Goal: Task Accomplishment & Management: Complete application form

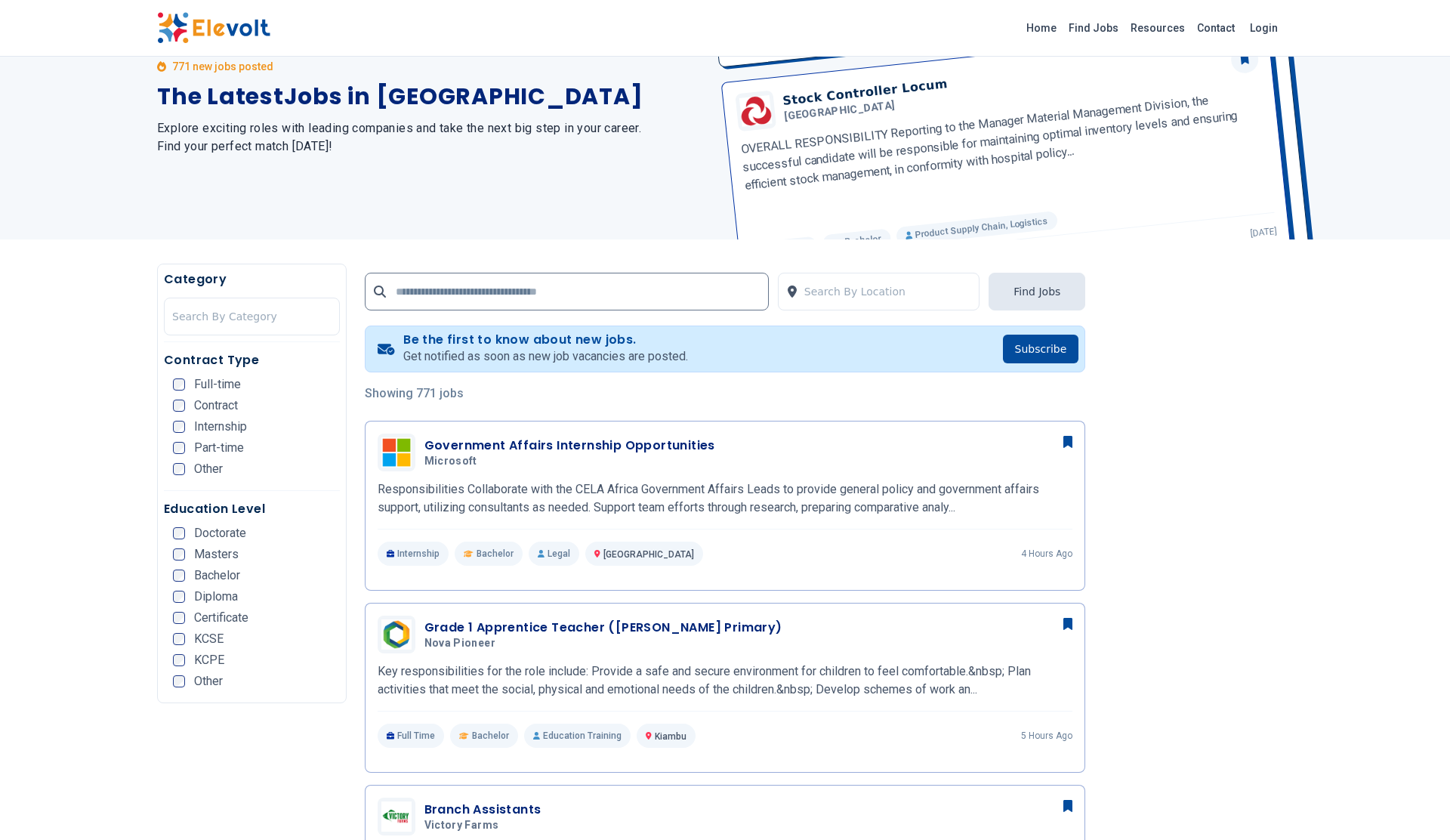
scroll to position [83, 0]
click at [687, 292] on input "text" at bounding box center [566, 290] width 404 height 38
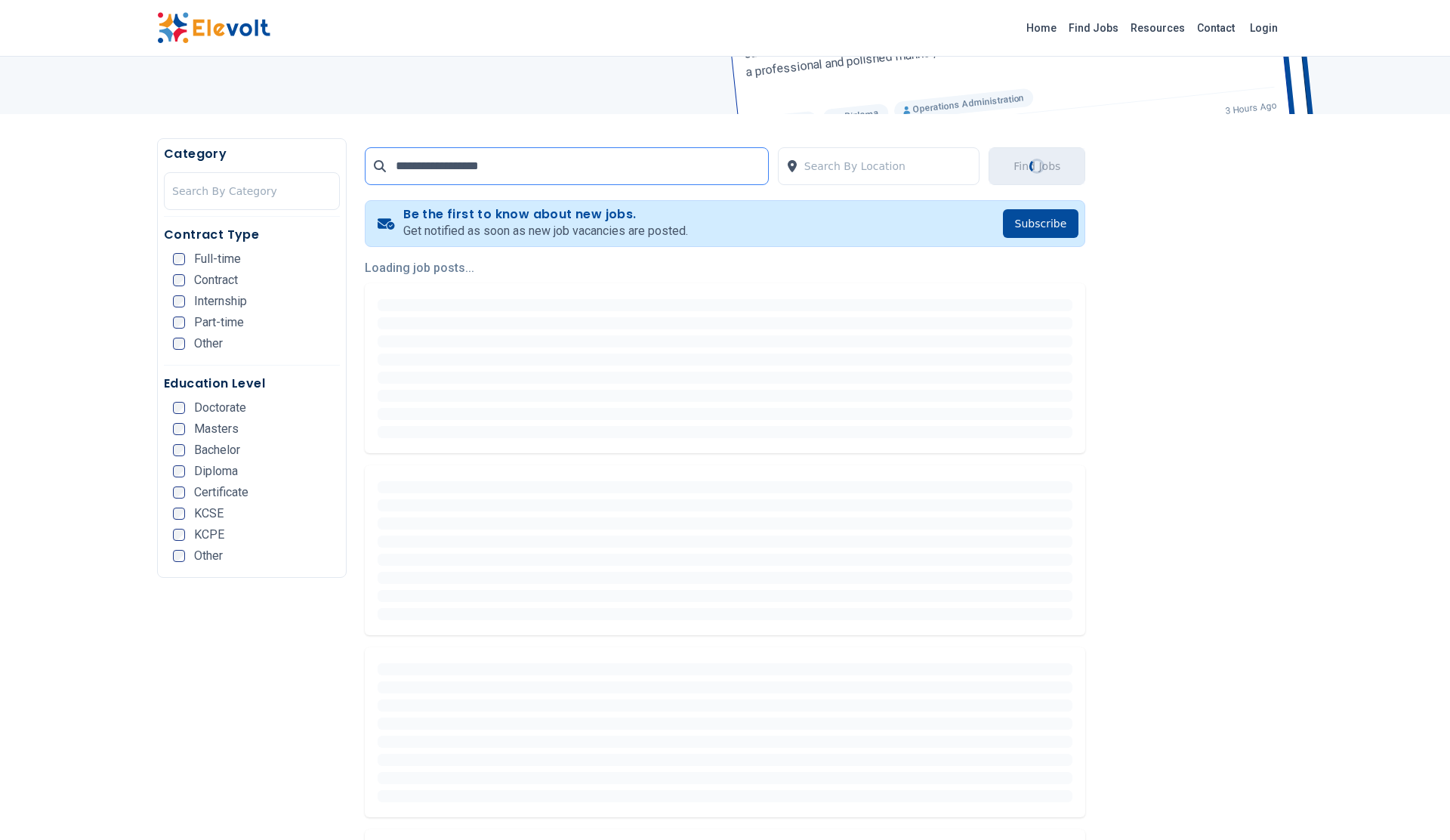
scroll to position [237, 0]
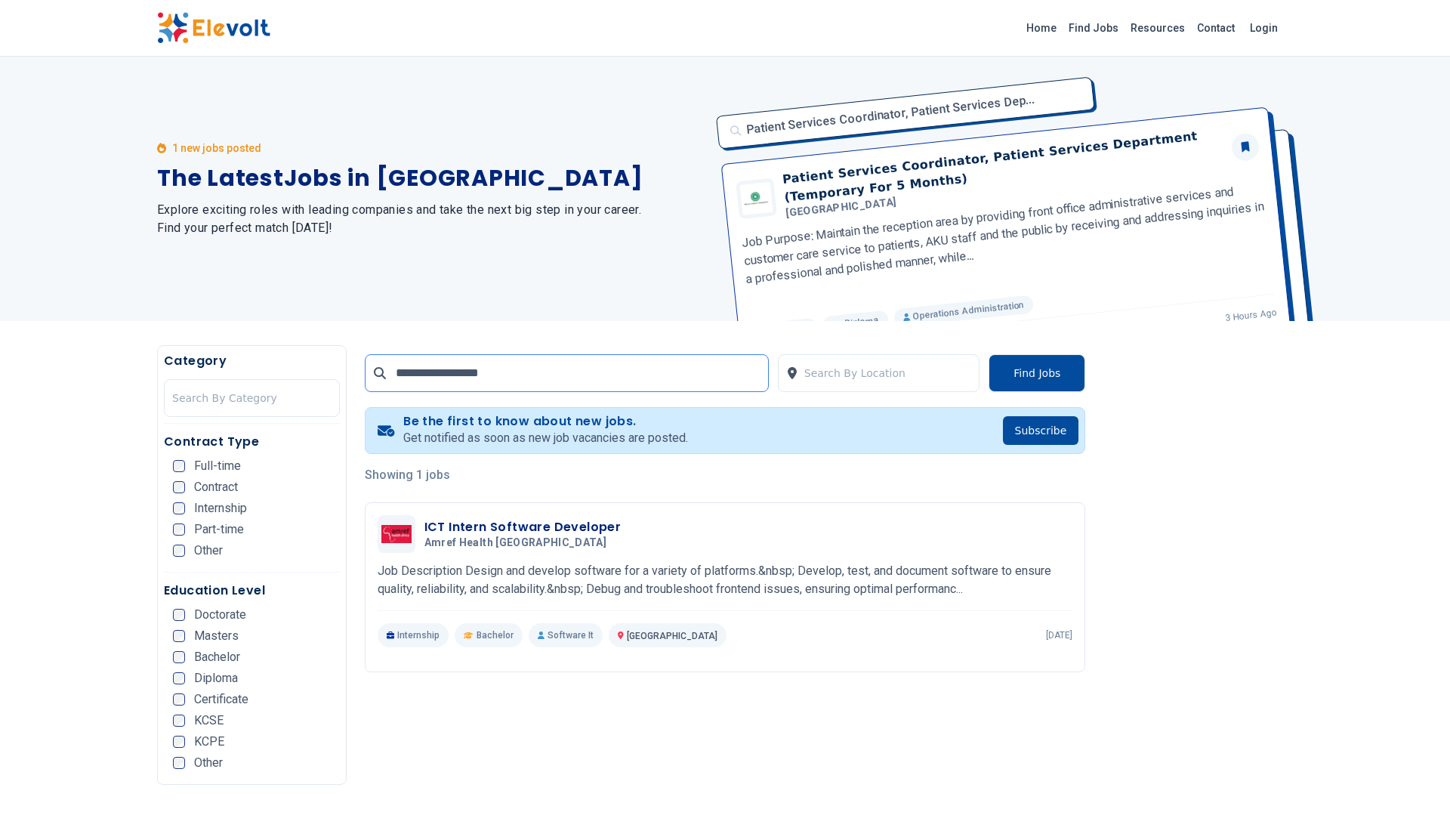
click at [435, 374] on input "**********" at bounding box center [566, 373] width 404 height 38
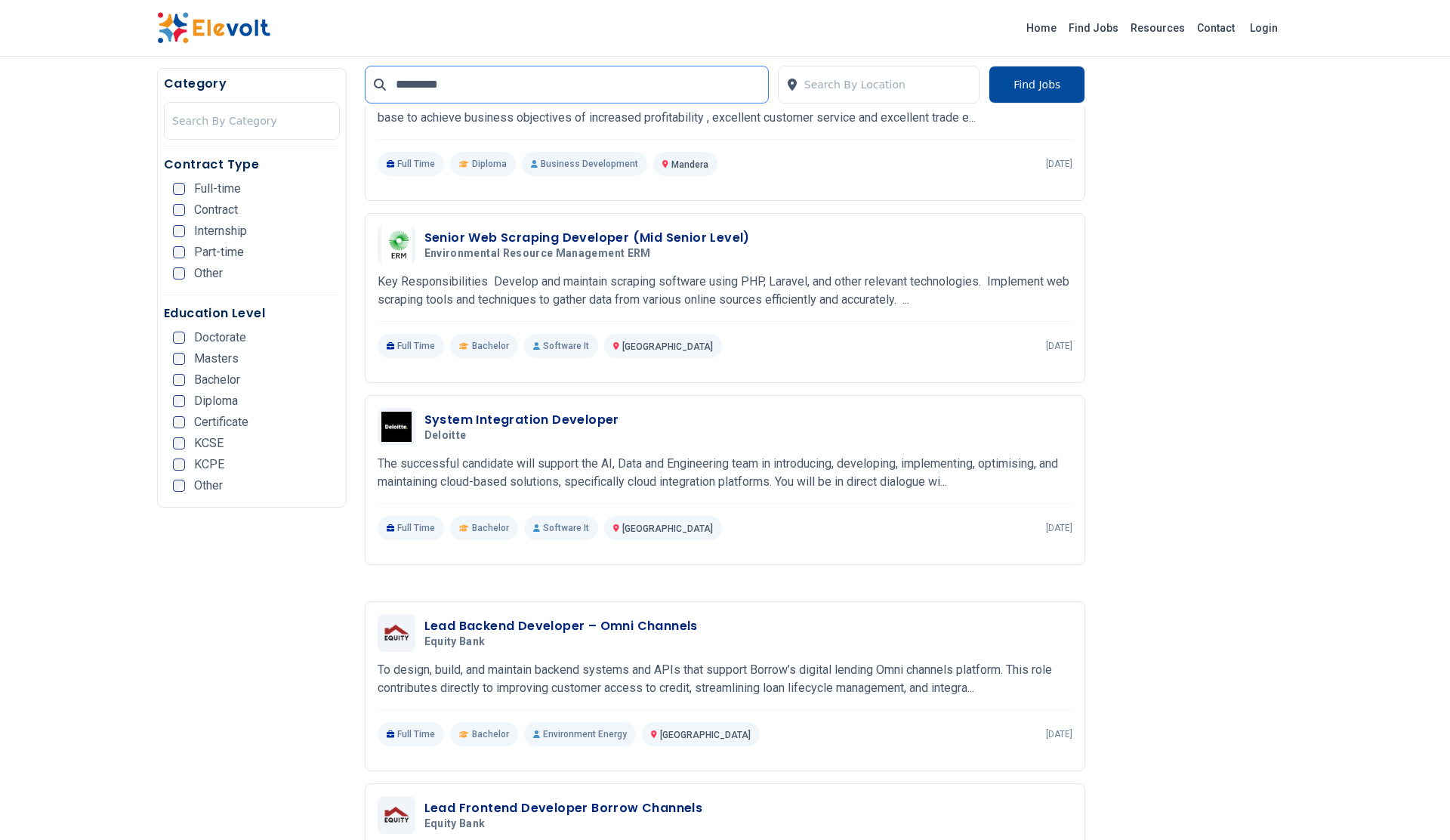
scroll to position [838, 0]
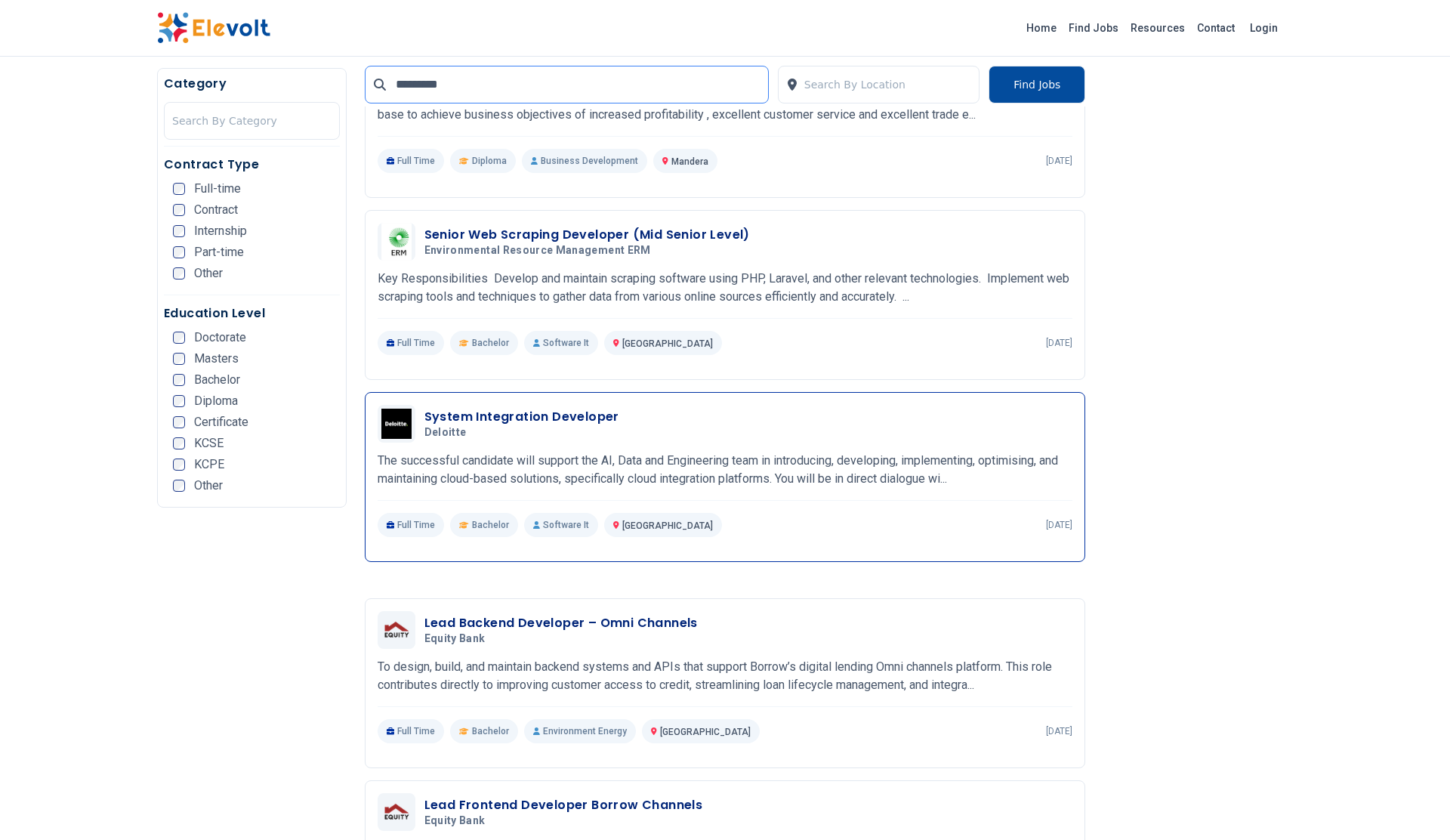
type input "*********"
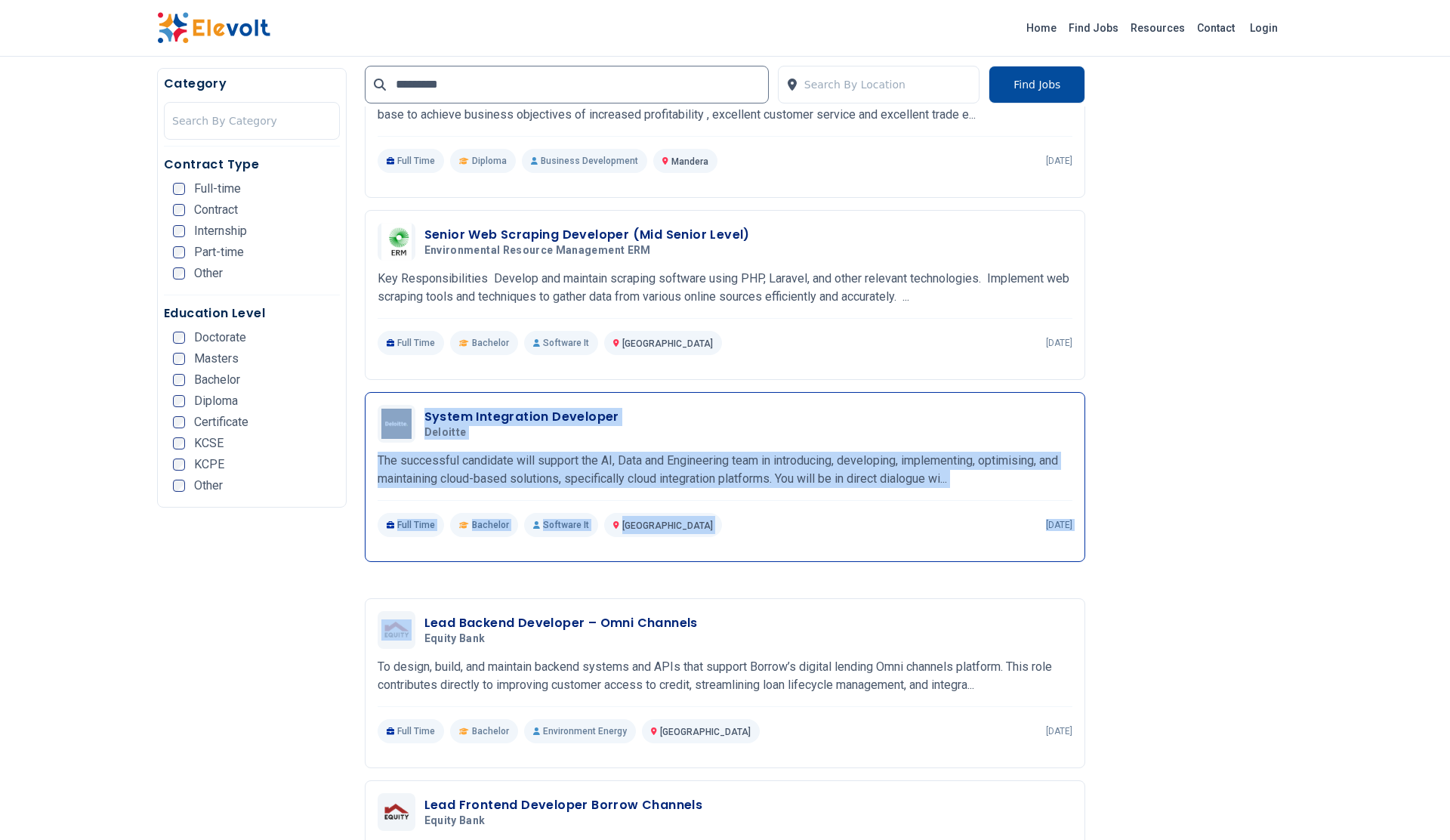
click at [749, 519] on div "Full Time Bachelor Software It Nairobi KE 11 days ago" at bounding box center [725, 524] width 696 height 24
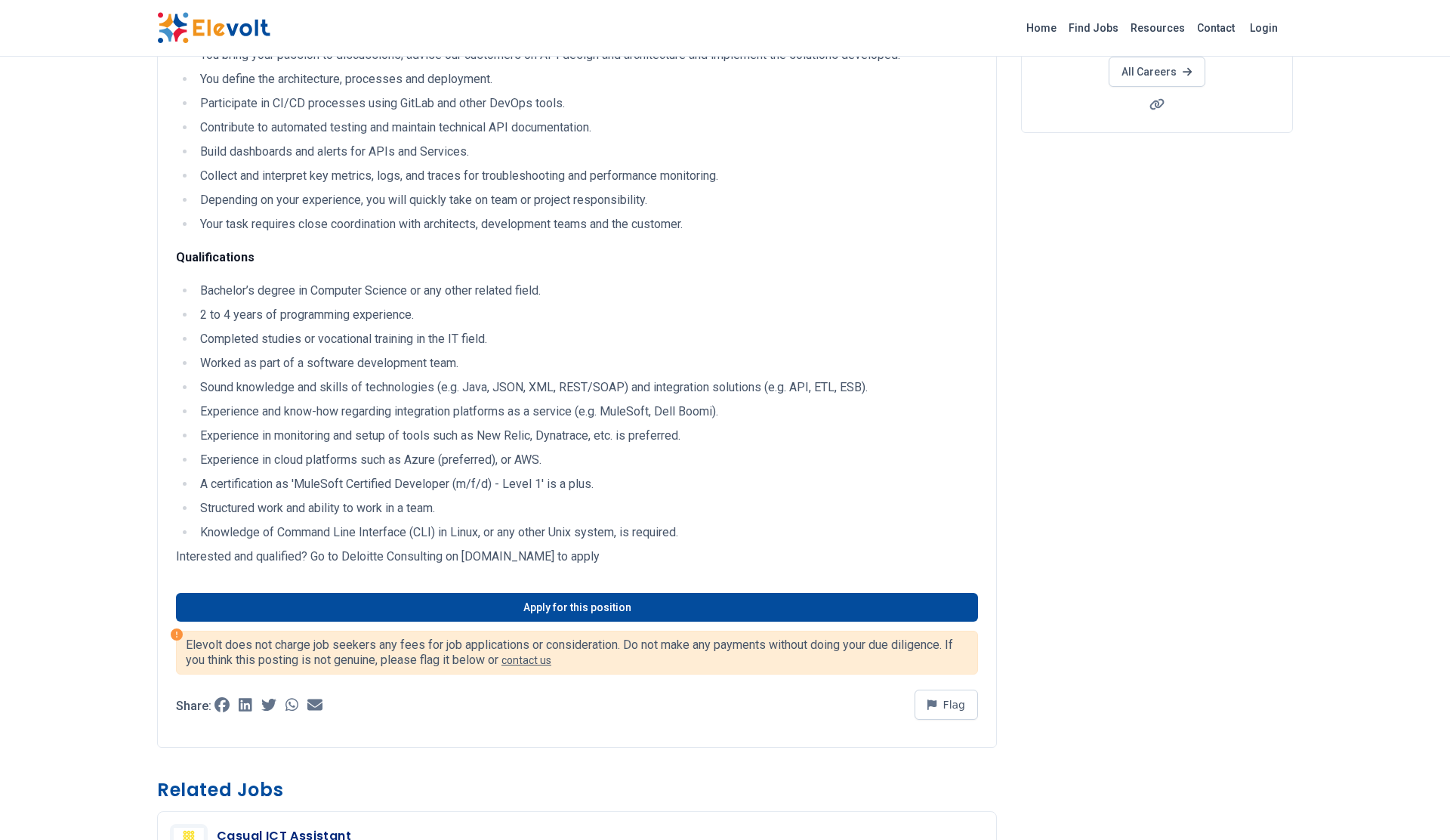
scroll to position [290, 0]
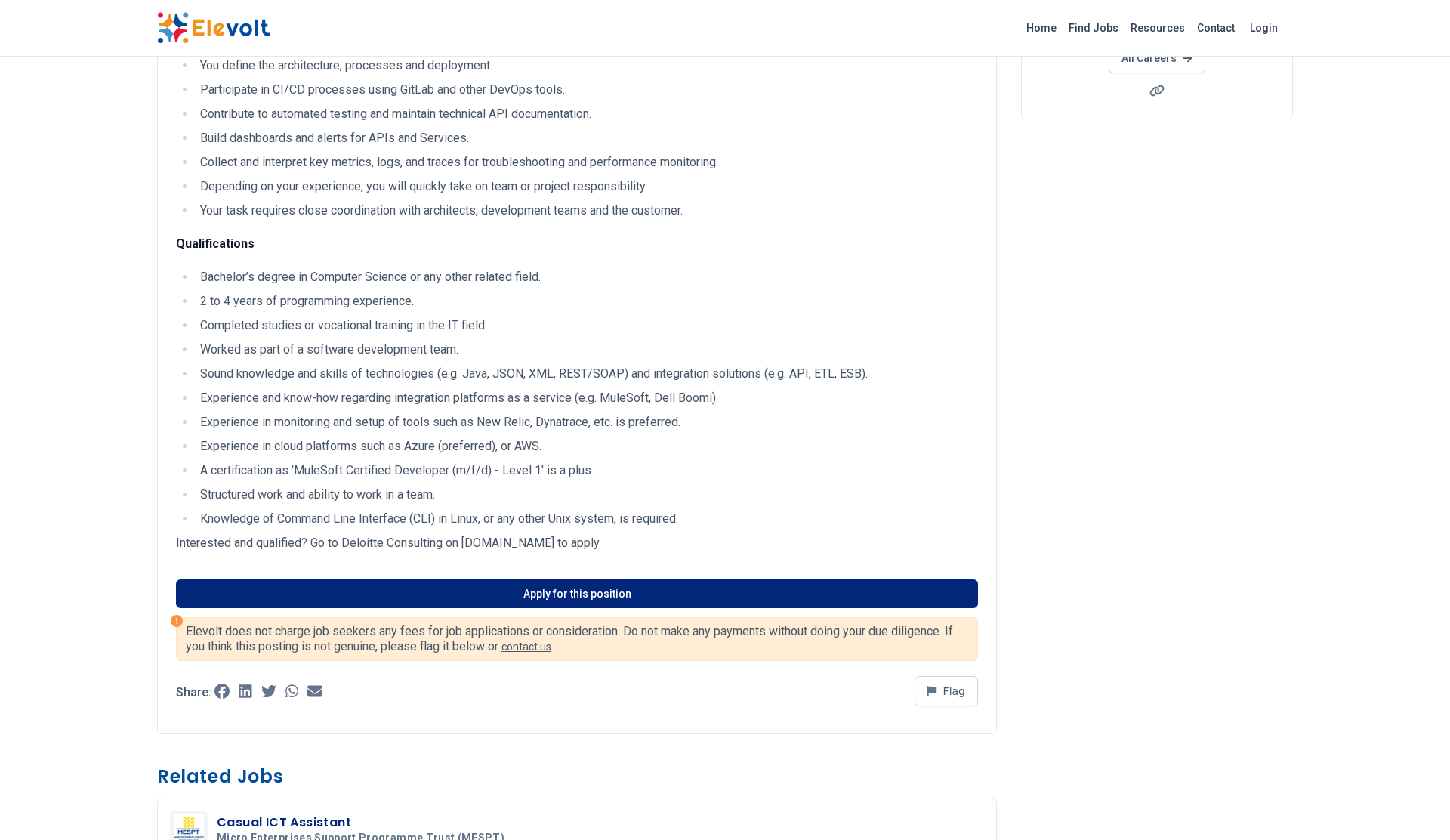
click at [631, 597] on link "Apply for this position" at bounding box center [577, 593] width 802 height 29
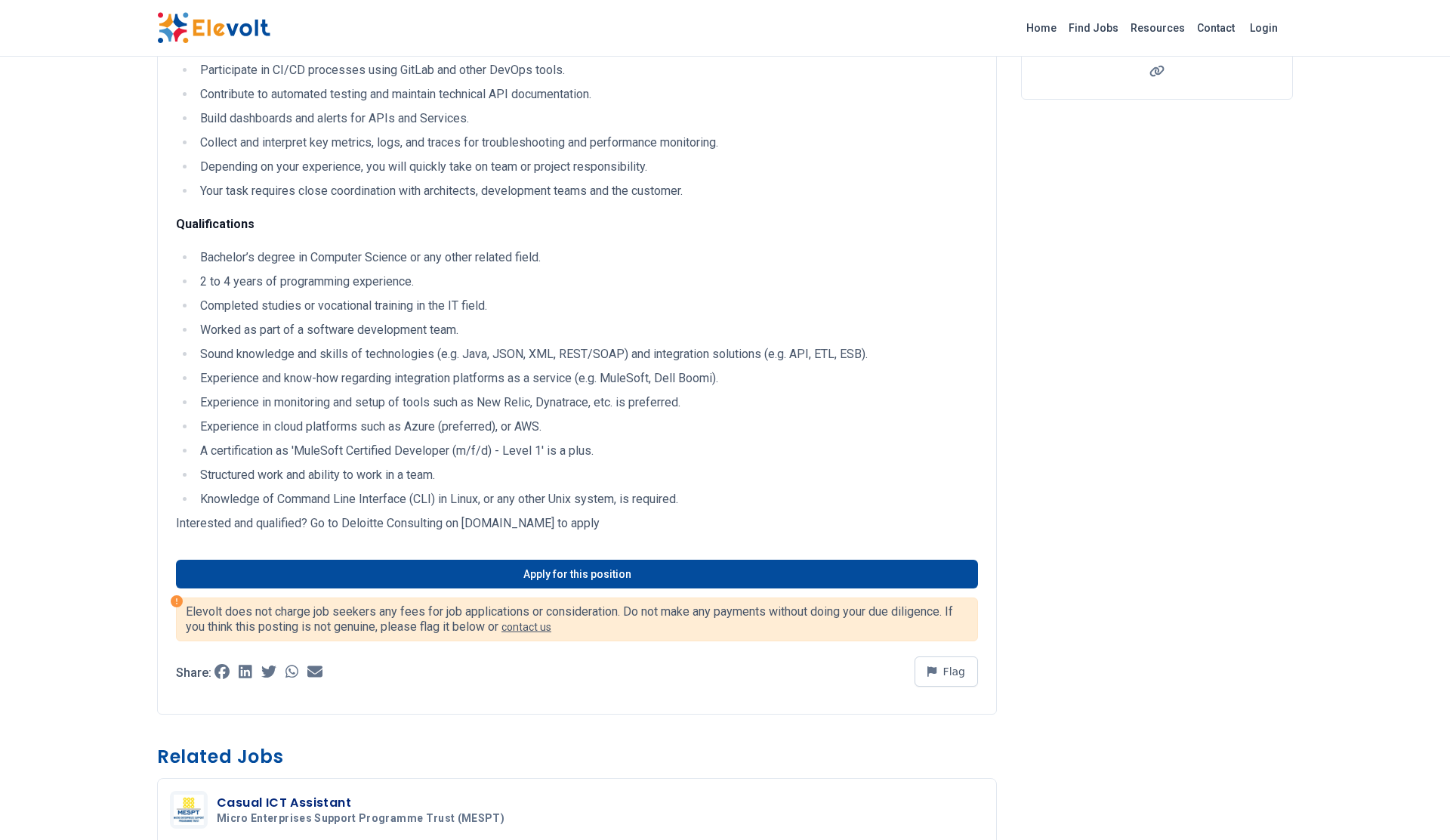
scroll to position [304, 0]
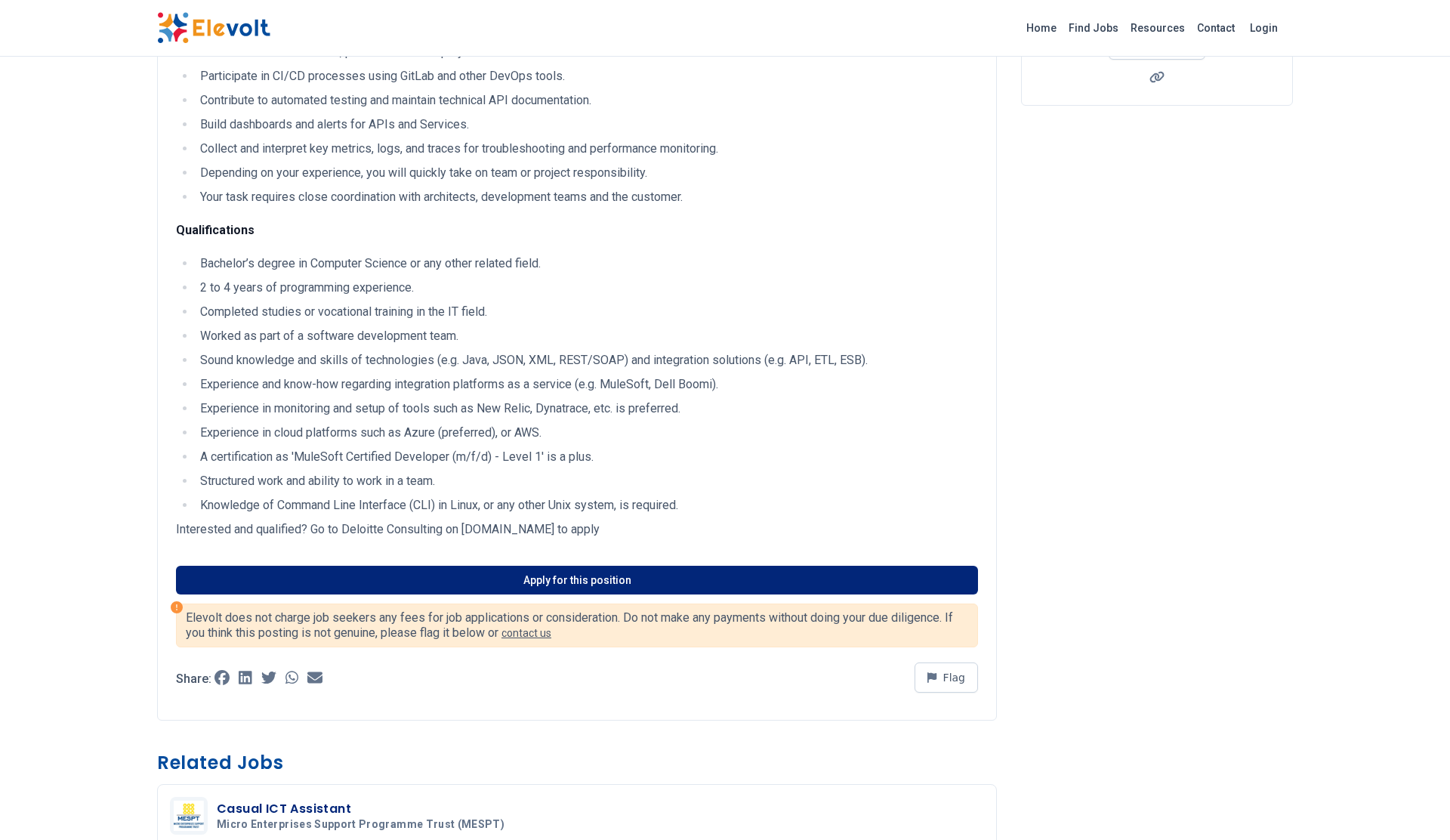
click at [542, 572] on link "Apply for this position" at bounding box center [577, 580] width 802 height 29
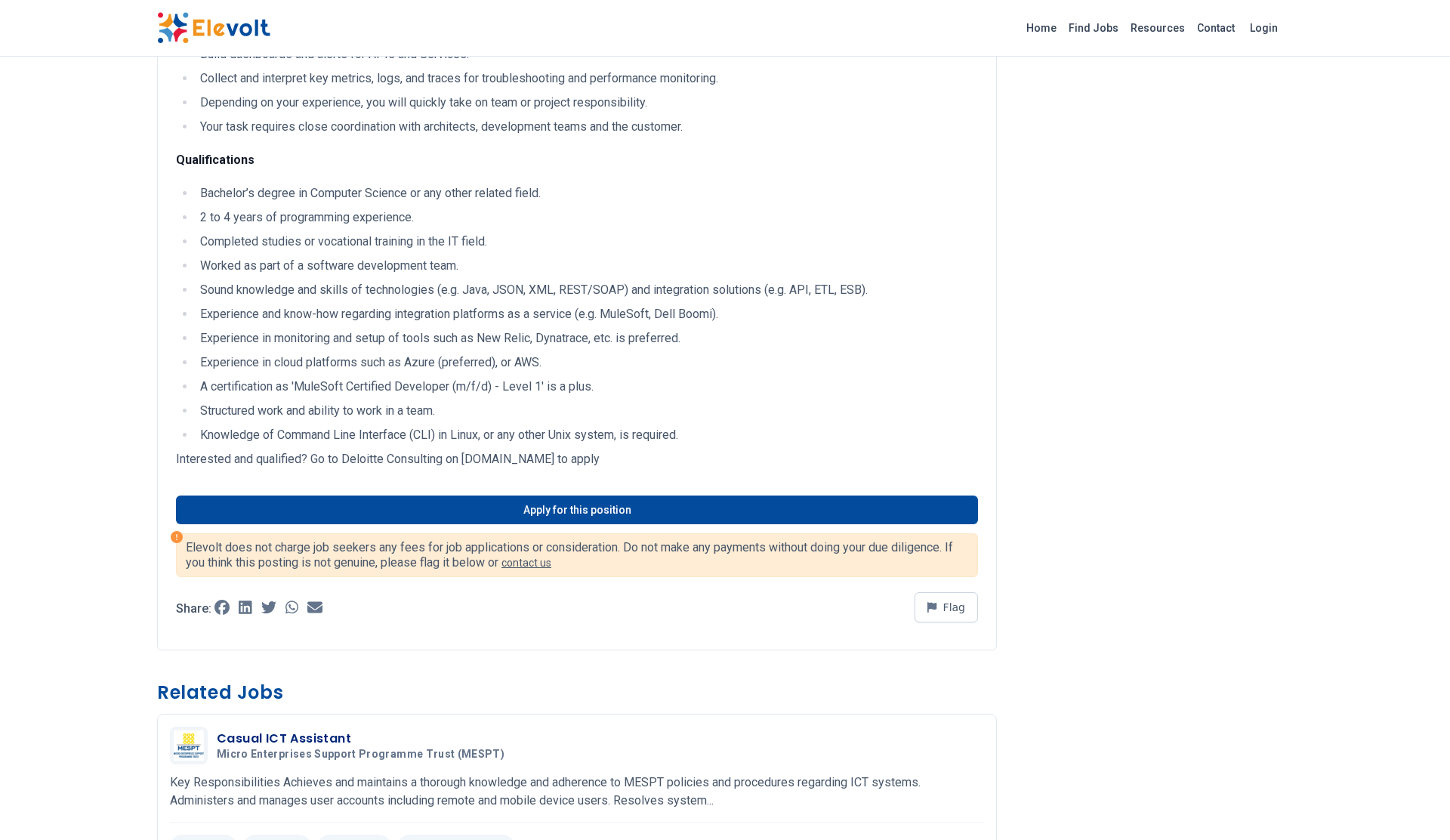
scroll to position [391, 0]
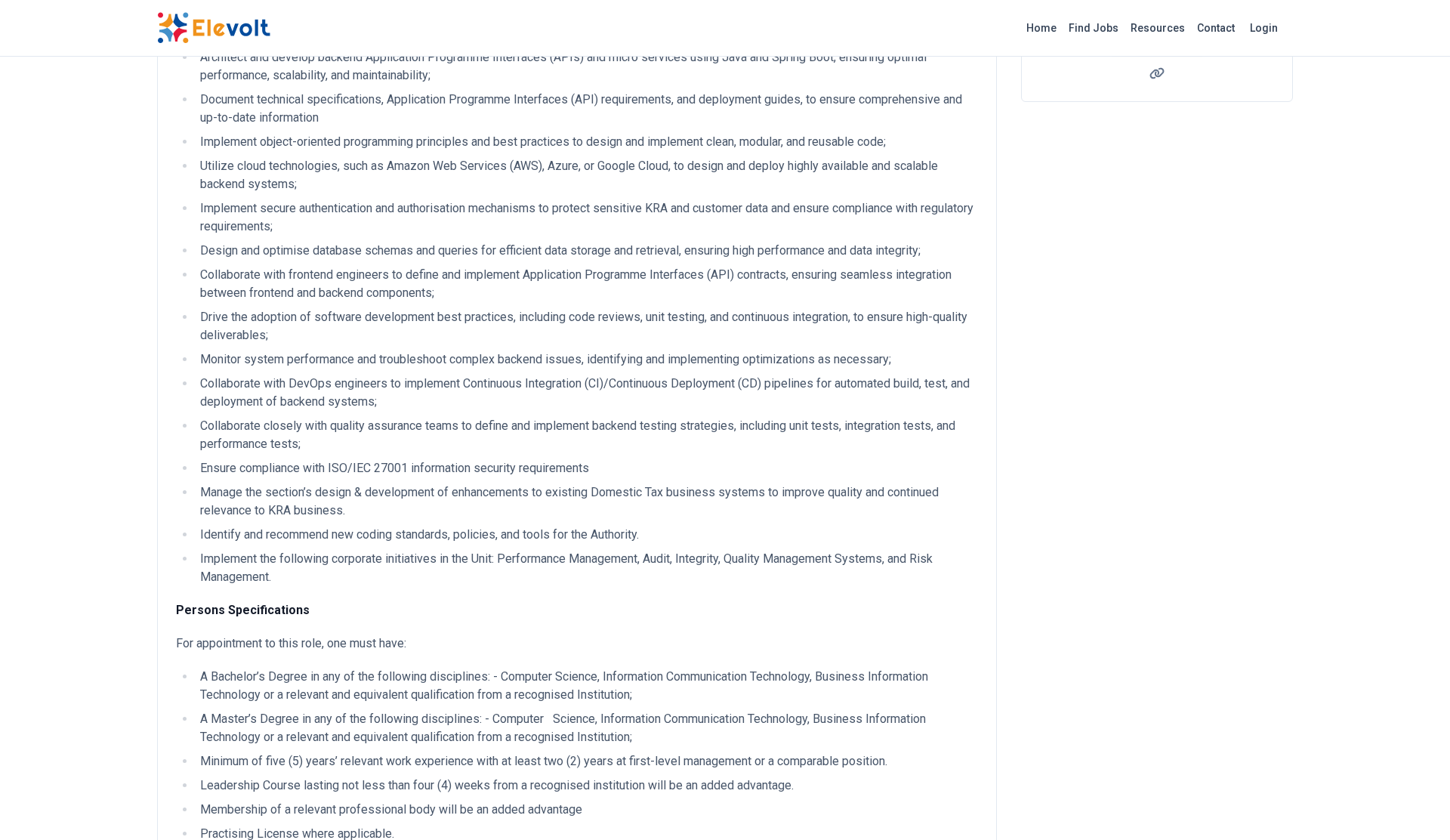
scroll to position [102, 0]
